Goal: Task Accomplishment & Management: Manage account settings

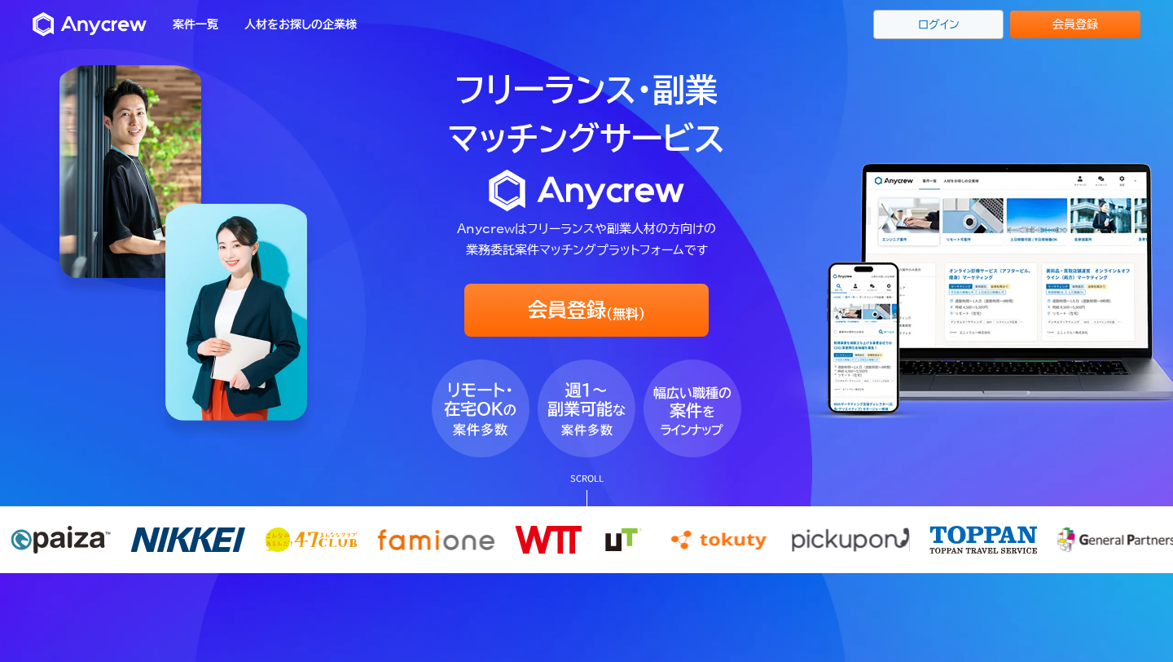
click at [948, 28] on link "ログイン" at bounding box center [938, 24] width 130 height 29
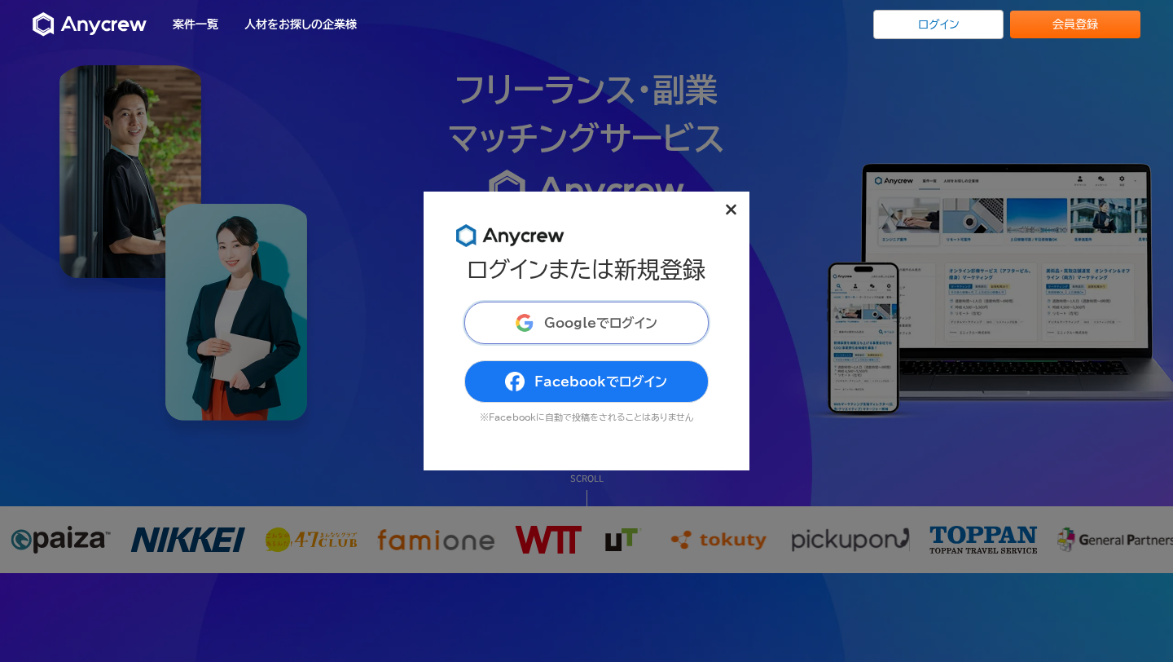
click at [588, 333] on button "Googleでログイン" at bounding box center [586, 322] width 244 height 42
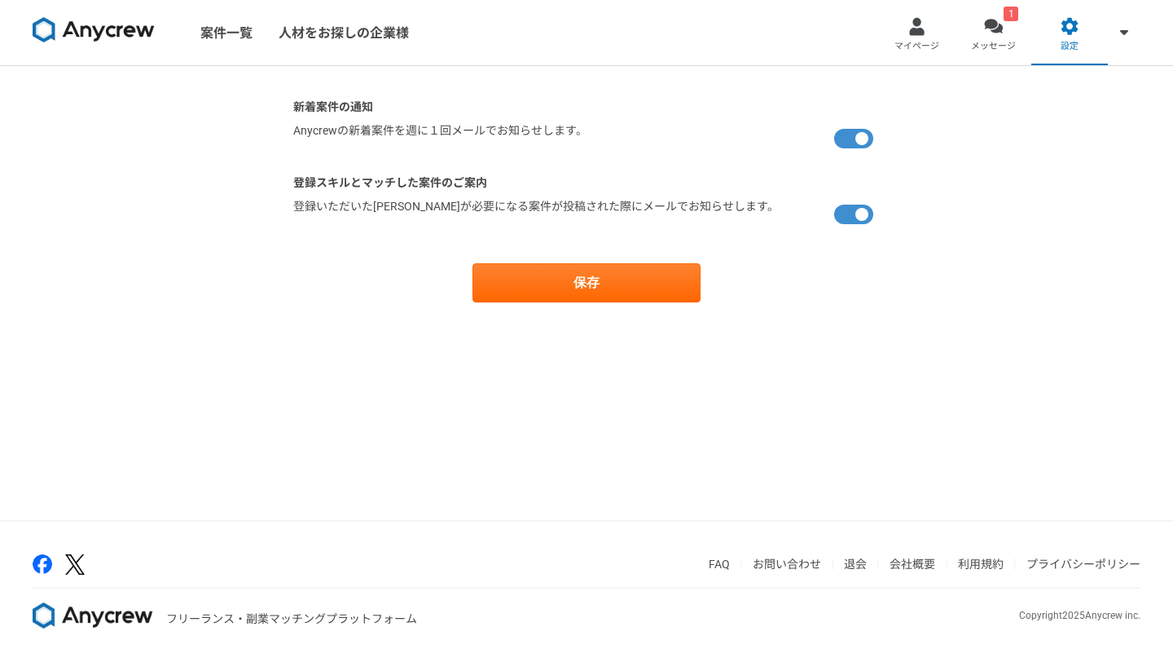
click at [855, 137] on label at bounding box center [857, 138] width 46 height 33
click at [304, 133] on input "checkbox" at bounding box center [298, 127] width 11 height 11
checkbox input "false"
click at [847, 213] on label at bounding box center [857, 214] width 46 height 33
click at [304, 209] on input "checkbox" at bounding box center [298, 203] width 11 height 11
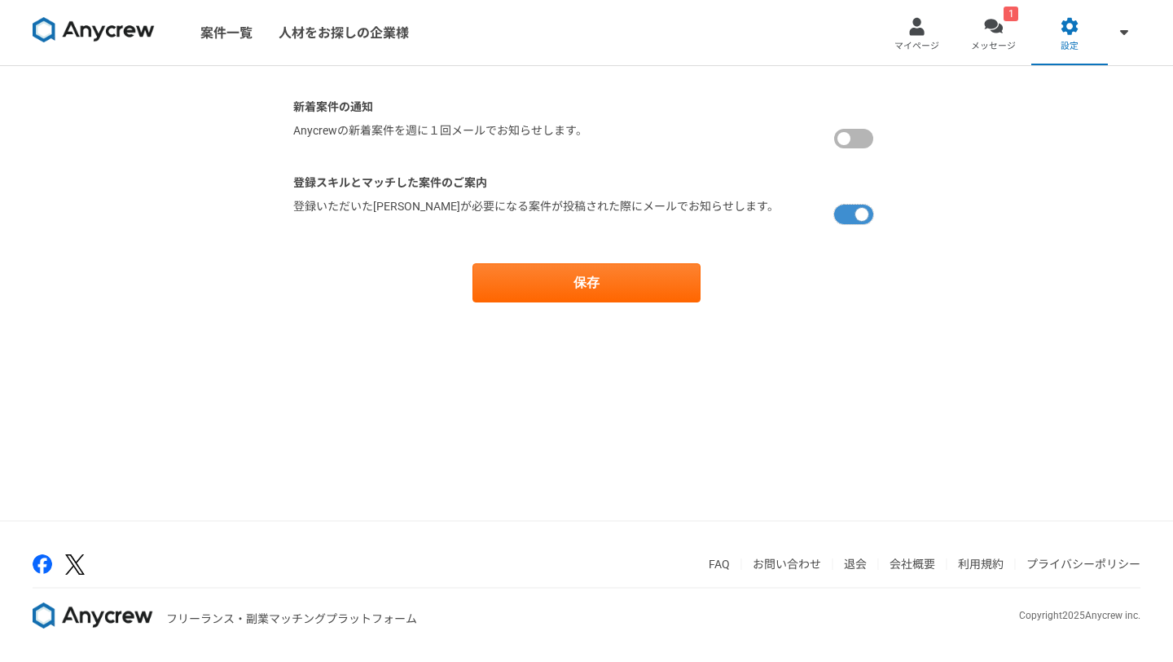
checkbox input "false"
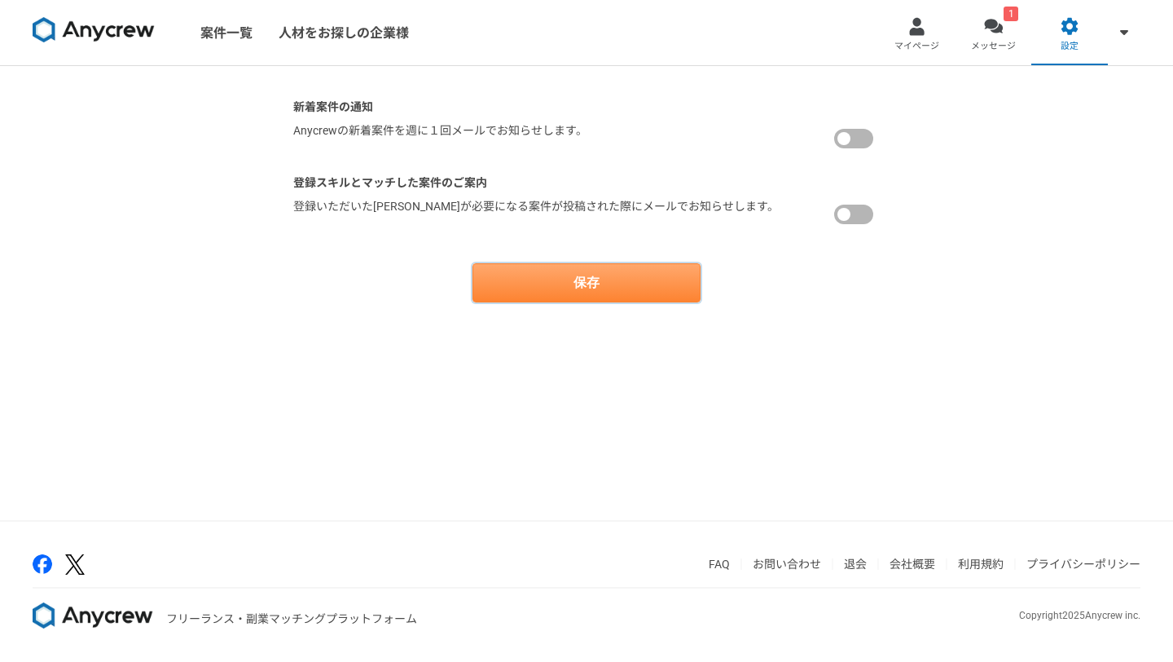
click at [654, 284] on button "保存" at bounding box center [587, 282] width 228 height 39
